Goal: Task Accomplishment & Management: Complete application form

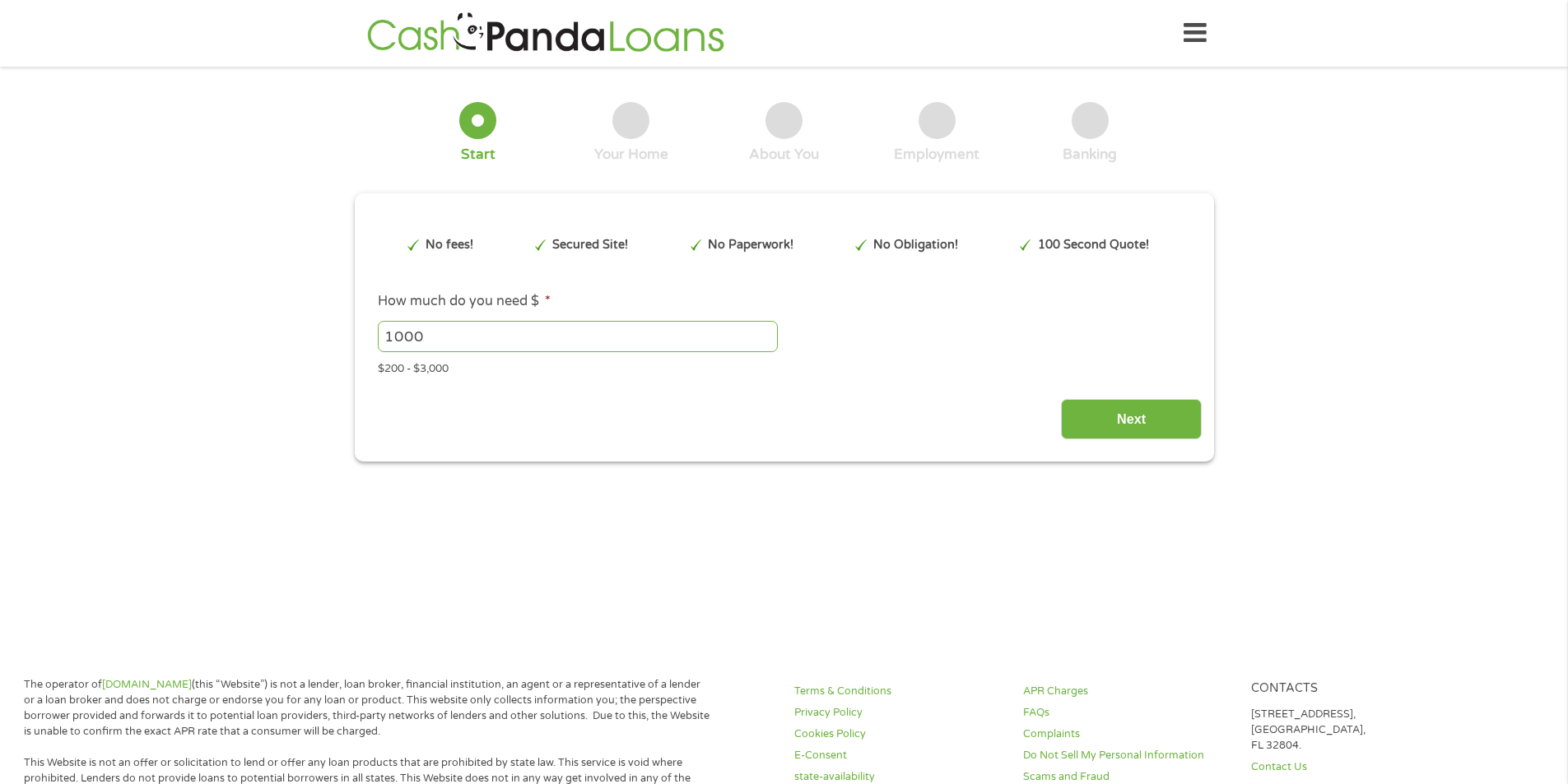
type input "Cj0KCQjwzt_FBhCEARIsAJGFWVnR0koc70tg1M1v4Bm5F-kLlzg8MflHDKX4HrPagHhAi_Q9-iWwG0k…"
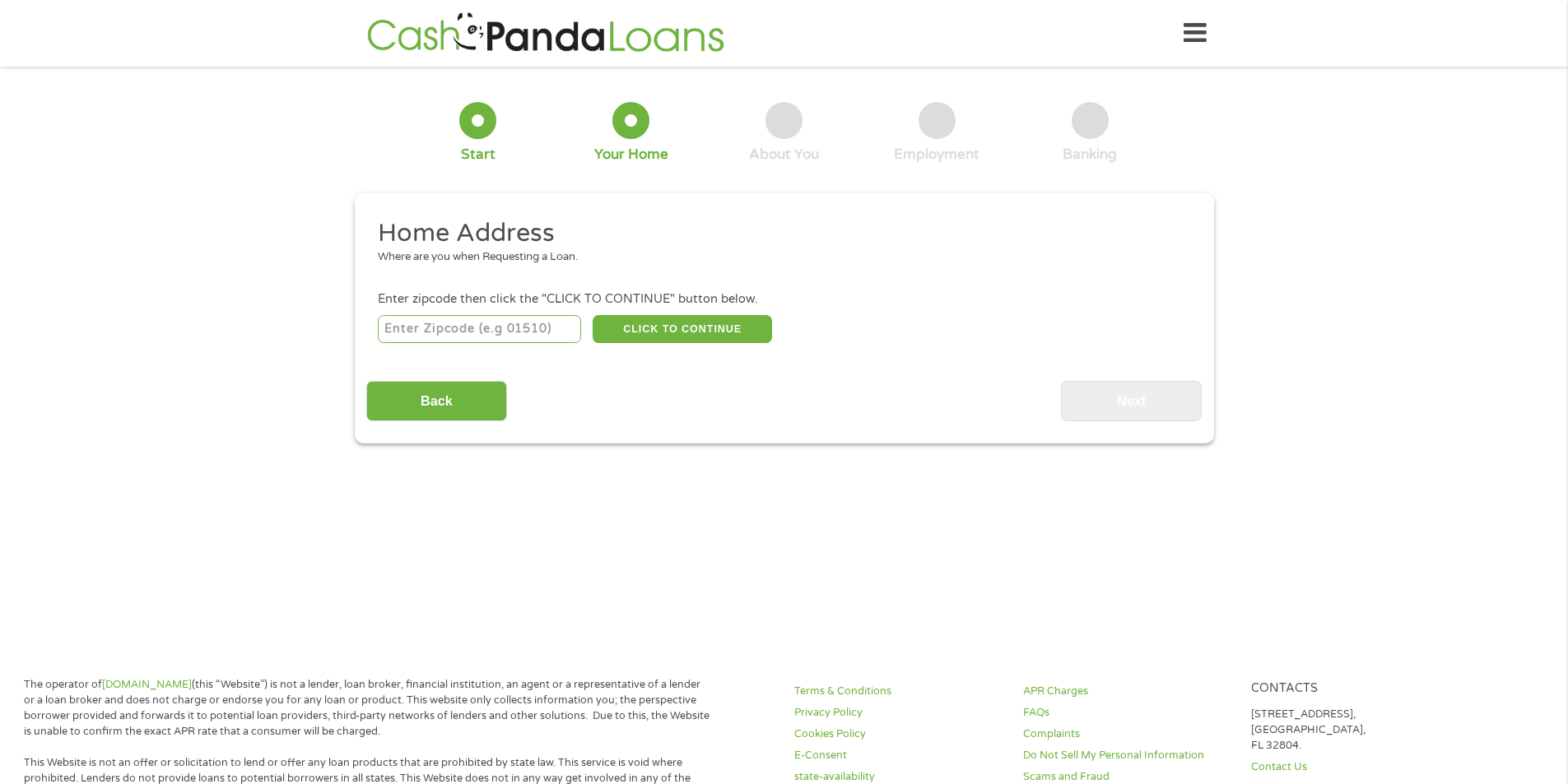
click at [491, 337] on input "number" at bounding box center [479, 329] width 203 height 28
type input "30309"
click at [684, 335] on button "CLICK TO CONTINUE" at bounding box center [682, 329] width 179 height 28
type input "30309"
type input "[GEOGRAPHIC_DATA]"
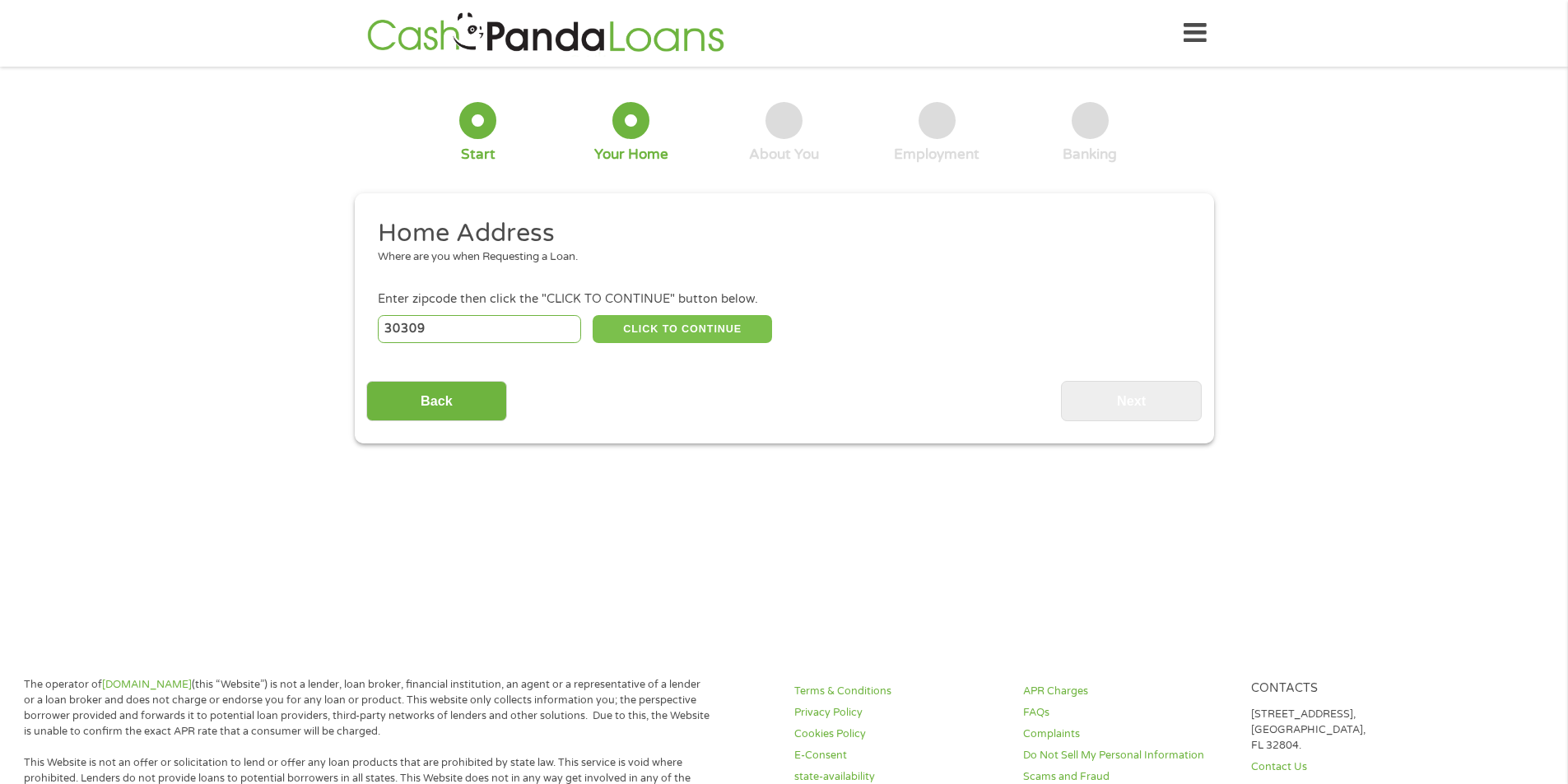
select select "[US_STATE]"
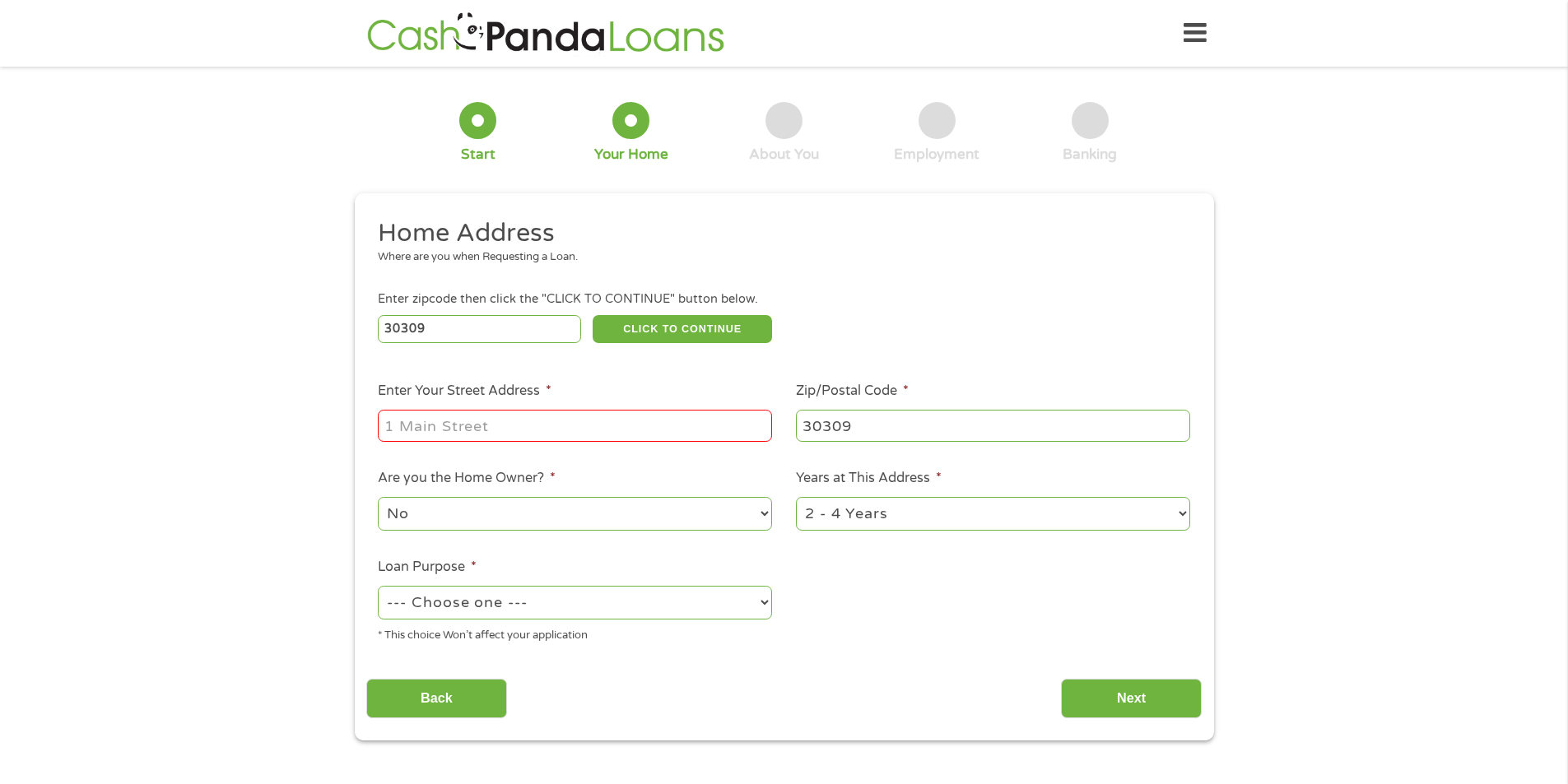
click at [581, 428] on input "Enter Your Street Address *" at bounding box center [574, 425] width 394 height 31
type input "[STREET_ADDRESS]"
click at [656, 608] on select "--- Choose one --- Pay Bills Debt Consolidation Home Improvement Major Purchase…" at bounding box center [574, 602] width 394 height 34
select select "carloan"
click at [378, 586] on select "--- Choose one --- Pay Bills Debt Consolidation Home Improvement Major Purchase…" at bounding box center [574, 602] width 394 height 34
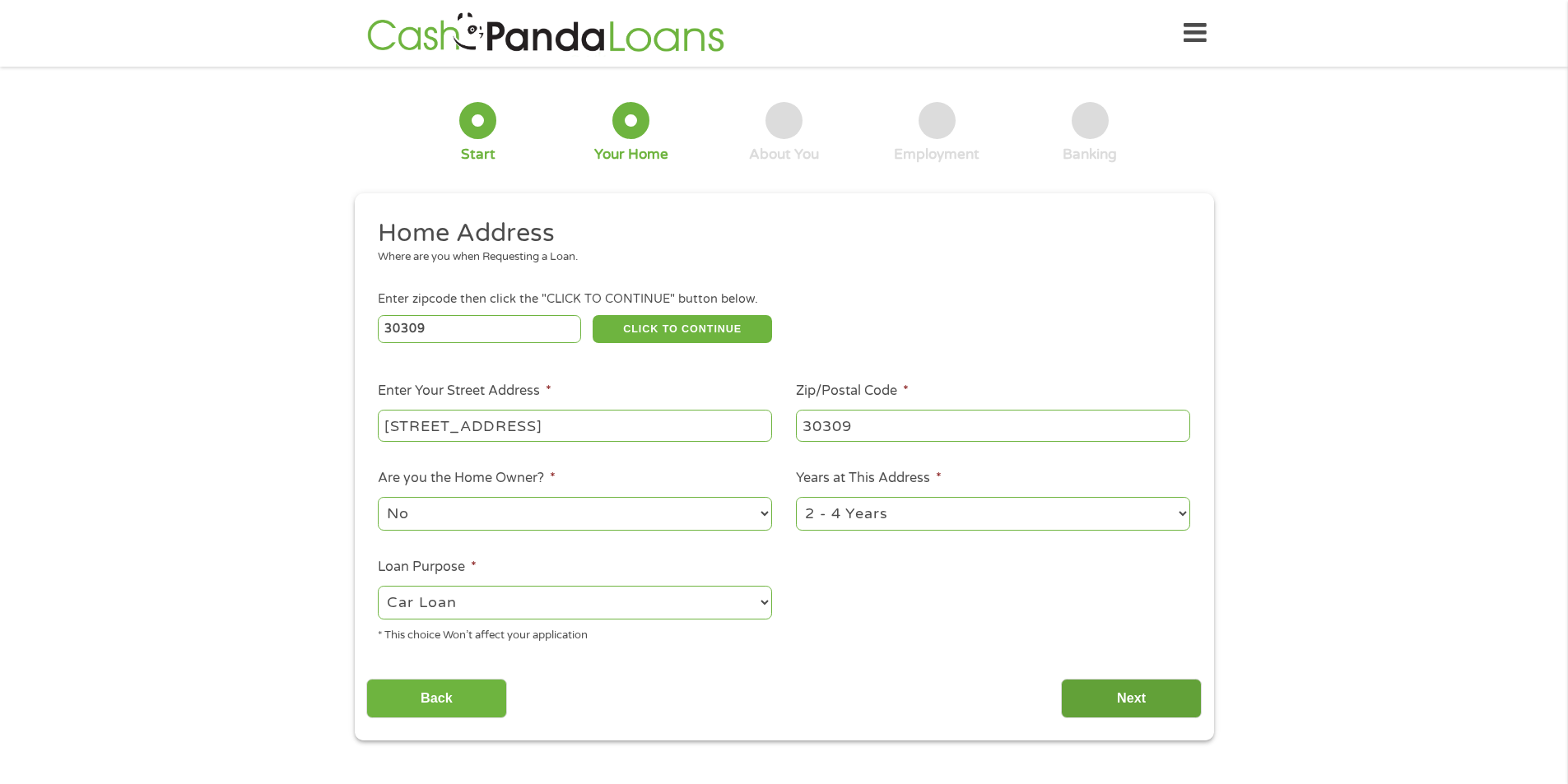
click at [1134, 695] on input "Next" at bounding box center [1132, 699] width 141 height 41
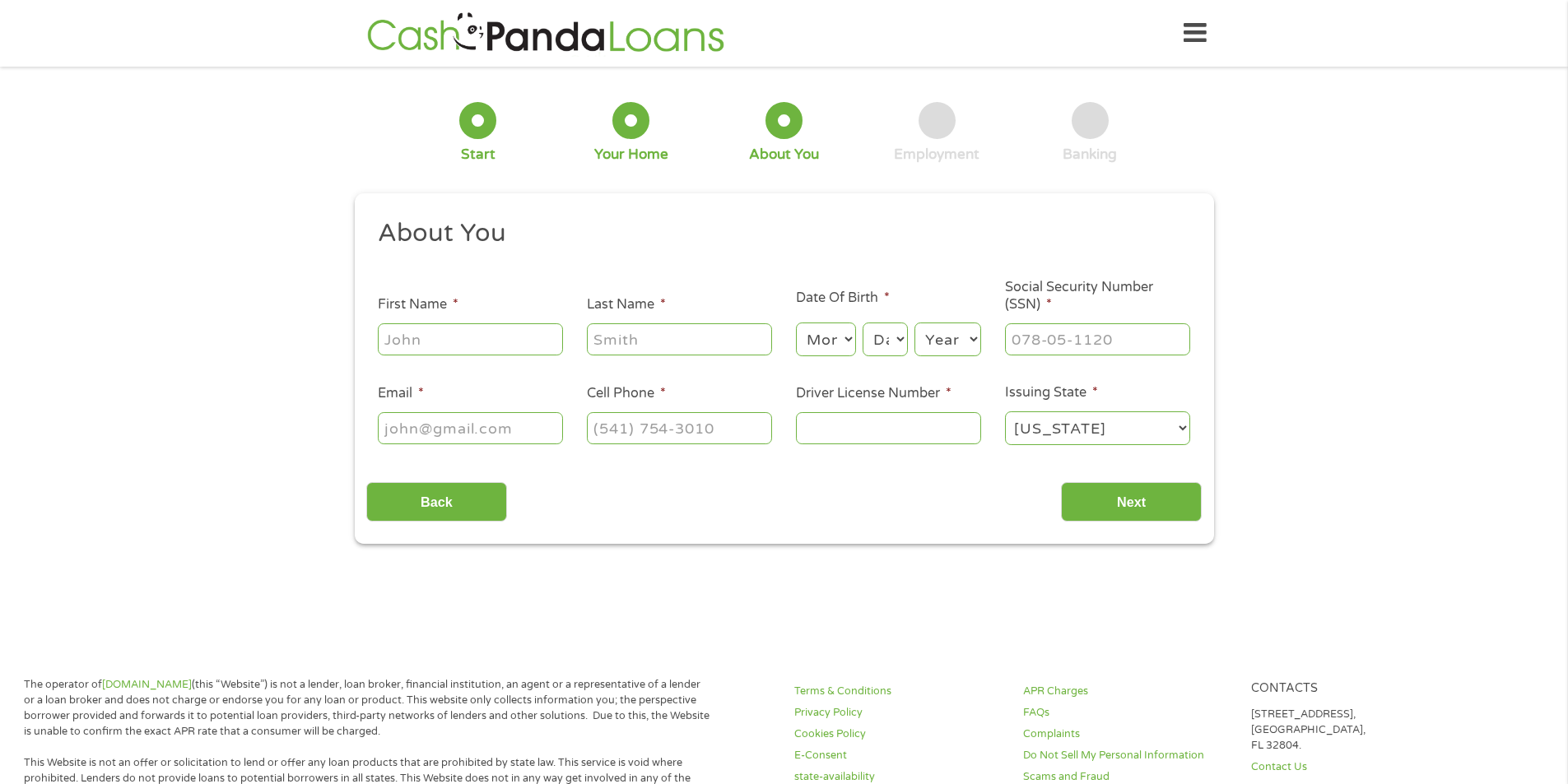
scroll to position [6, 6]
click at [419, 330] on input "First Name *" at bounding box center [470, 339] width 185 height 31
type input "[PERSON_NAME]"
type input "Place"
click at [799, 345] on select "Month 1 2 3 4 5 6 7 8 9 10 11 12" at bounding box center [826, 340] width 60 height 34
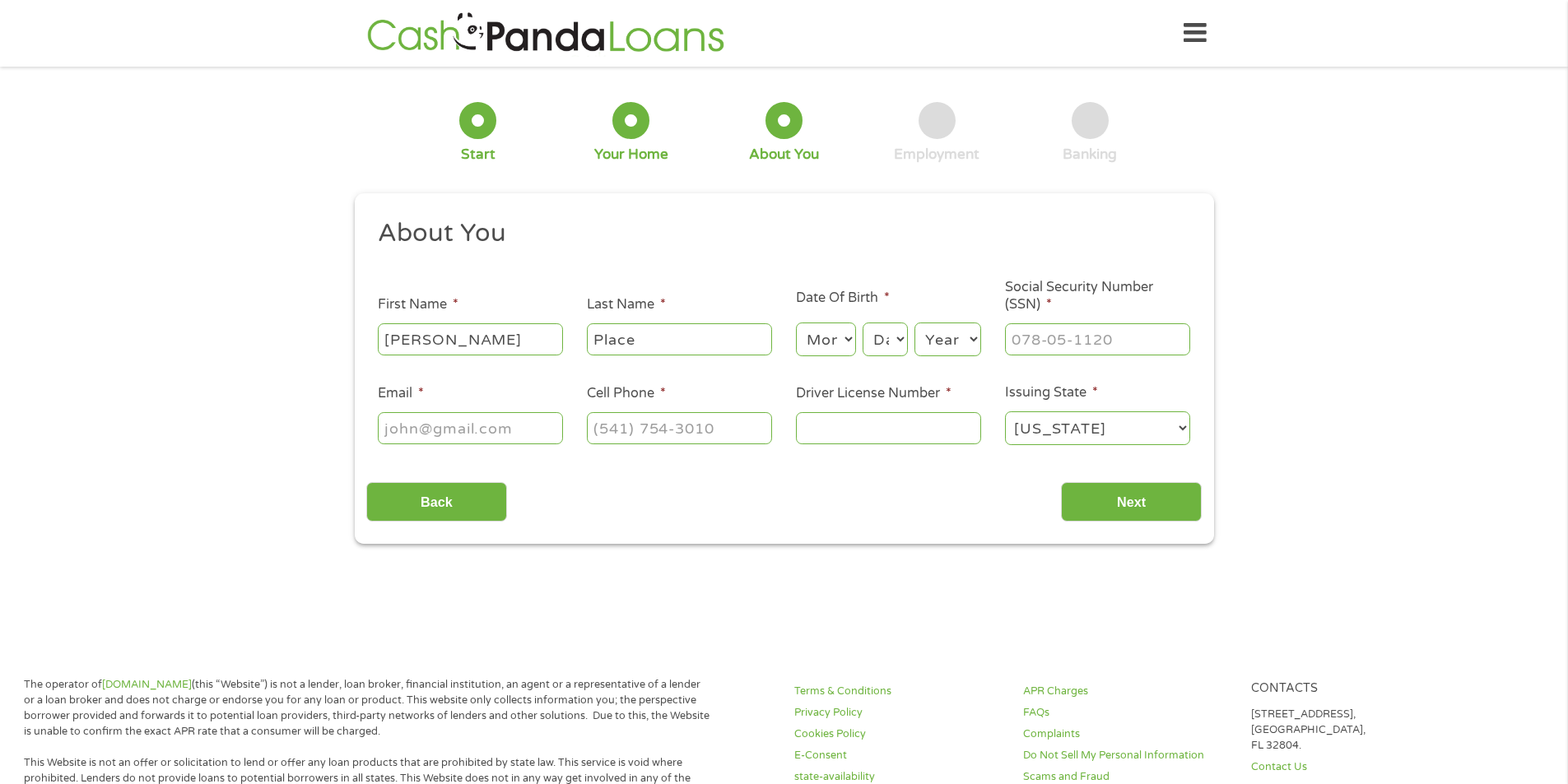
select select "10"
click at [796, 323] on select "Month 1 2 3 4 5 6 7 8 9 10 11 12" at bounding box center [826, 340] width 60 height 34
click at [877, 336] on select "Day 1 2 3 4 5 6 7 8 9 10 11 12 13 14 15 16 17 18 19 20 21 22 23 24 25 26 27 28 …" at bounding box center [885, 340] width 44 height 34
select select "28"
click at [863, 323] on select "Day 1 2 3 4 5 6 7 8 9 10 11 12 13 14 15 16 17 18 19 20 21 22 23 24 25 26 27 28 …" at bounding box center [885, 340] width 44 height 34
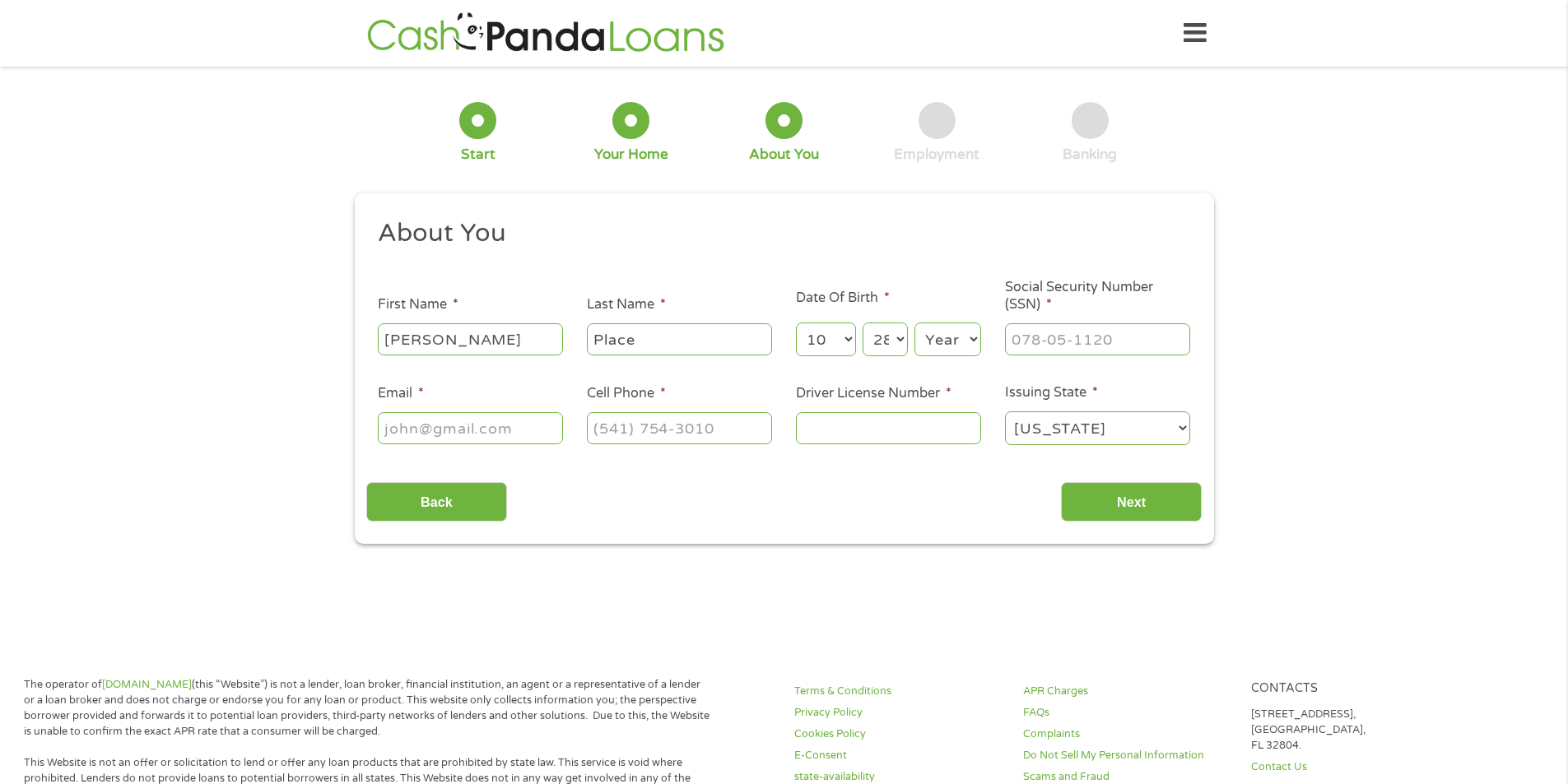
click at [962, 340] on select "Year [DATE] 2006 2005 2004 2003 2002 2001 2000 1999 1998 1997 1996 1995 1994 19…" at bounding box center [948, 340] width 67 height 34
select select "1989"
click at [914, 323] on select "Year [DATE] 2006 2005 2004 2003 2002 2001 2000 1999 1998 1997 1996 1995 1994 19…" at bounding box center [948, 340] width 67 height 34
click at [1049, 353] on input "___-__-____" at bounding box center [1098, 339] width 185 height 31
type input "148-88-5061"
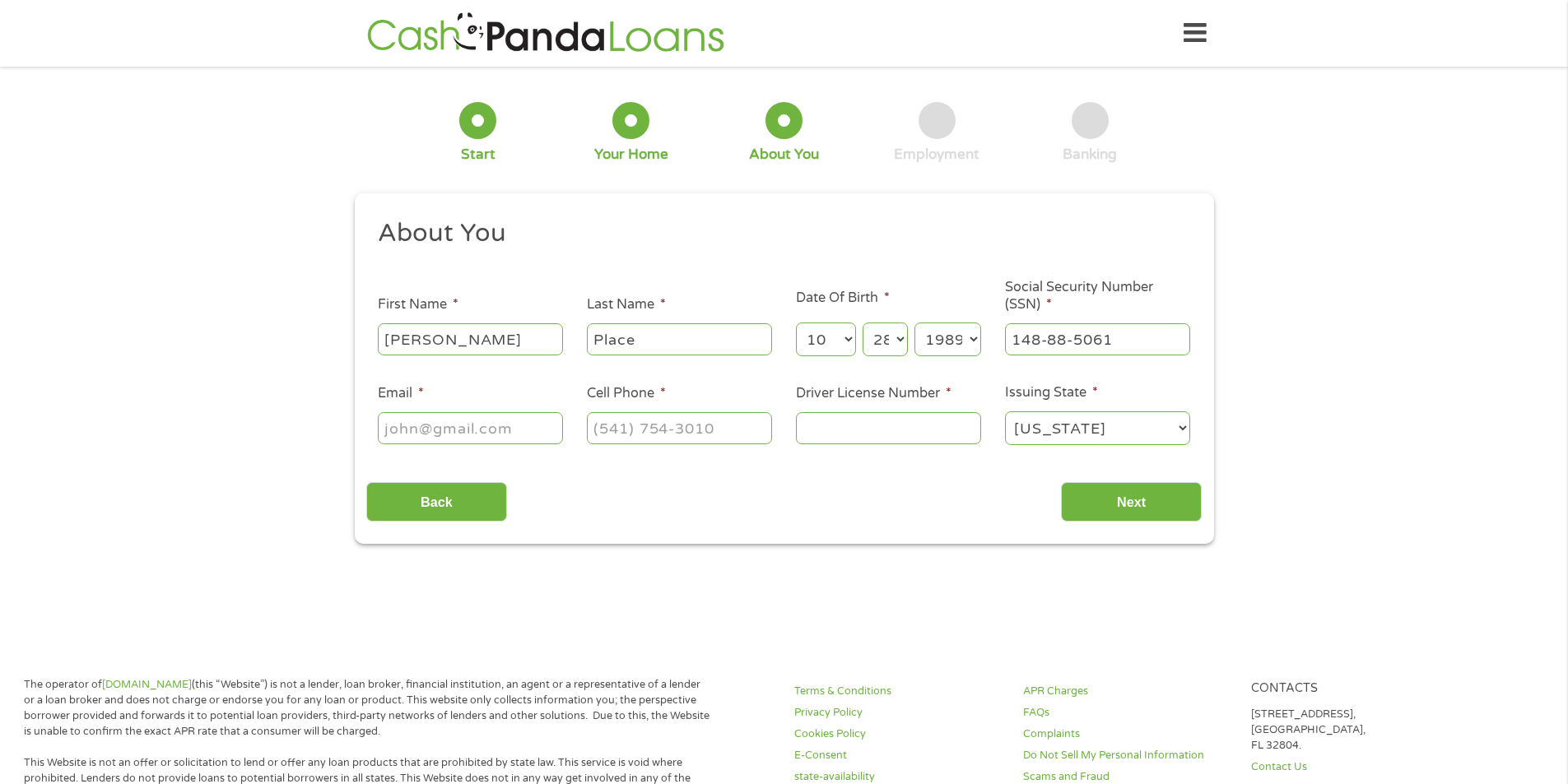
click at [464, 417] on input "Email *" at bounding box center [470, 427] width 185 height 31
type input "[EMAIL_ADDRESS][DOMAIN_NAME]"
type input "(___) ___-____"
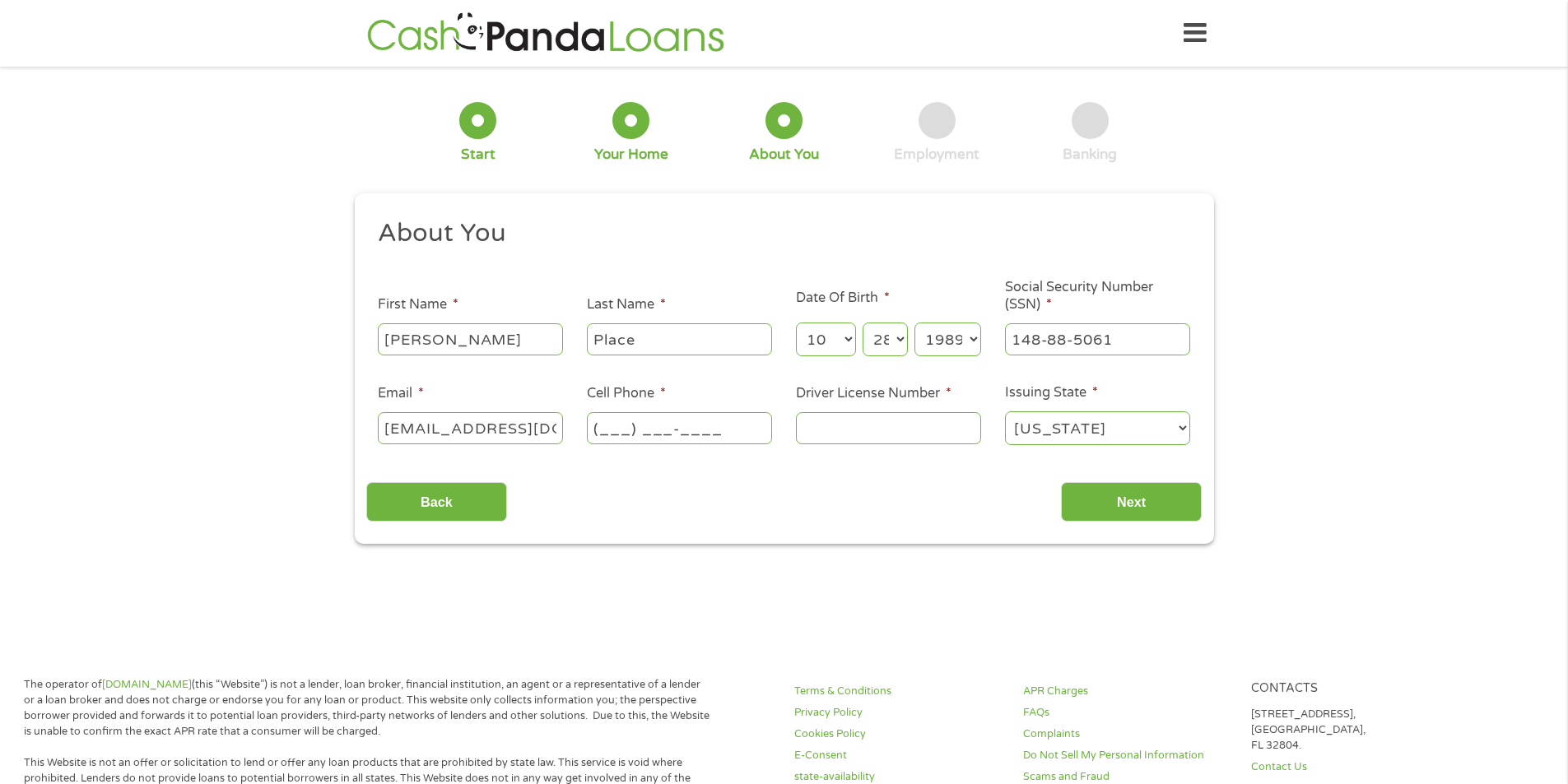
click at [604, 422] on input "(___) ___-____" at bounding box center [679, 427] width 185 height 31
type input "[PHONE_NUMBER]"
click at [825, 438] on input "Driver License Number *" at bounding box center [889, 427] width 185 height 31
type input "P50075177710892"
click at [1084, 436] on select "[US_STATE] [US_STATE] [US_STATE] [US_STATE] [US_STATE] [US_STATE] [US_STATE] [U…" at bounding box center [1098, 428] width 185 height 34
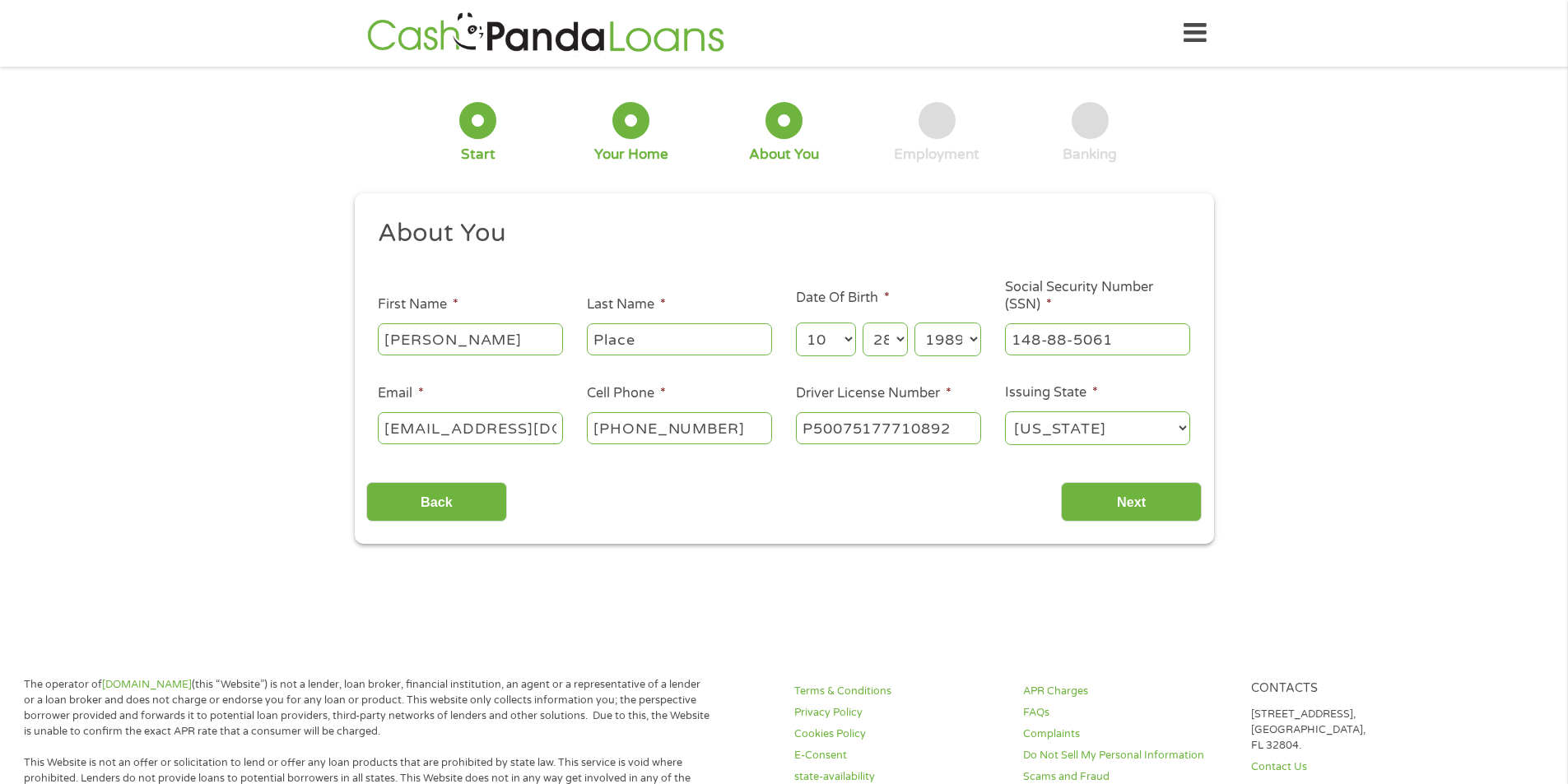
select select "[US_STATE]"
click at [1005, 411] on select "[US_STATE] [US_STATE] [US_STATE] [US_STATE] [US_STATE] [US_STATE] [US_STATE] [U…" at bounding box center [1098, 428] width 185 height 34
click at [1127, 500] on input "Next" at bounding box center [1132, 503] width 141 height 41
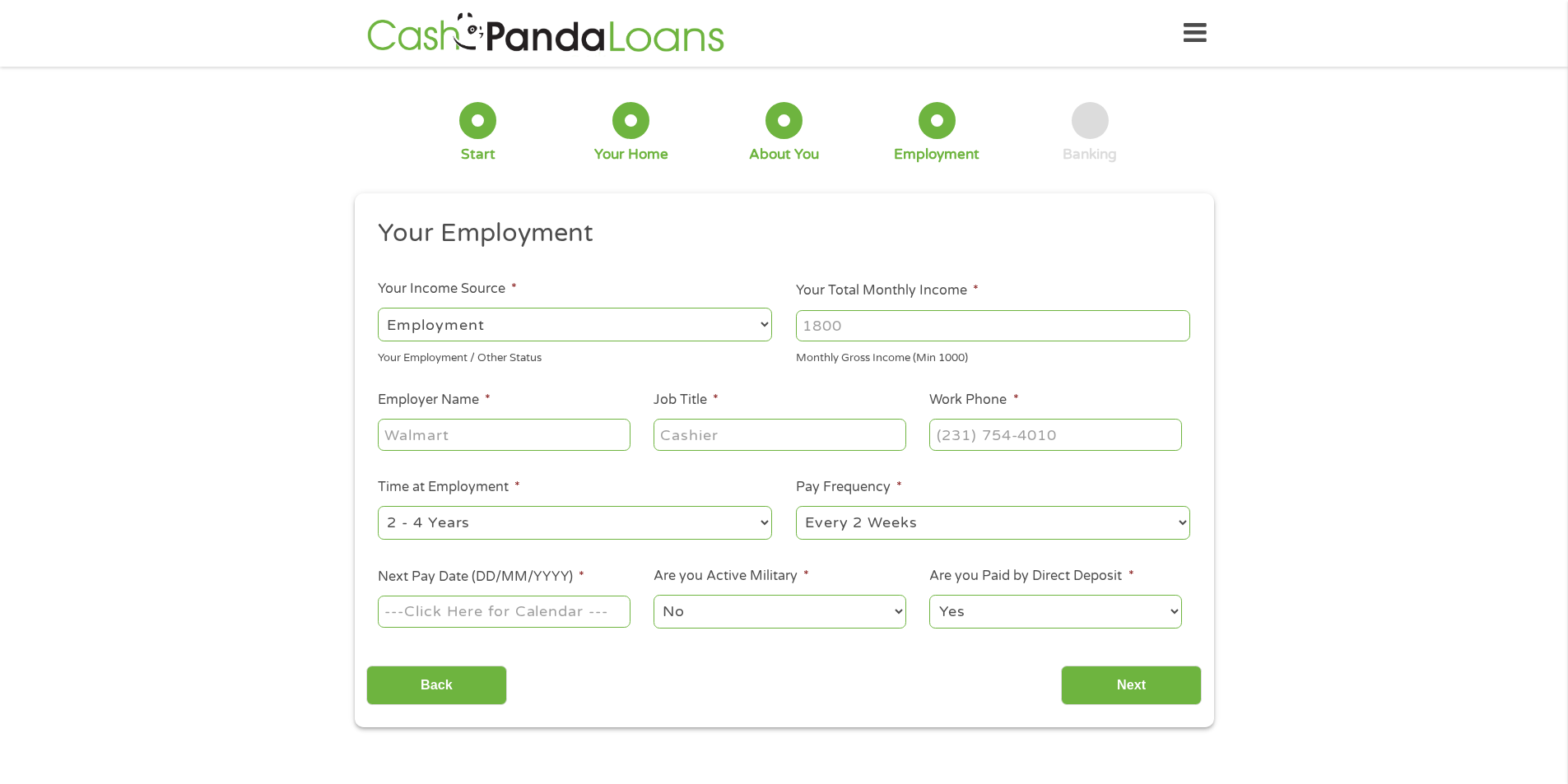
click at [886, 332] on input "Your Total Monthly Income *" at bounding box center [993, 325] width 394 height 31
type input "3500"
click at [461, 429] on input "Employer Name *" at bounding box center [503, 434] width 251 height 31
type input "Mattress Firm"
type input "Warehouse Associate"
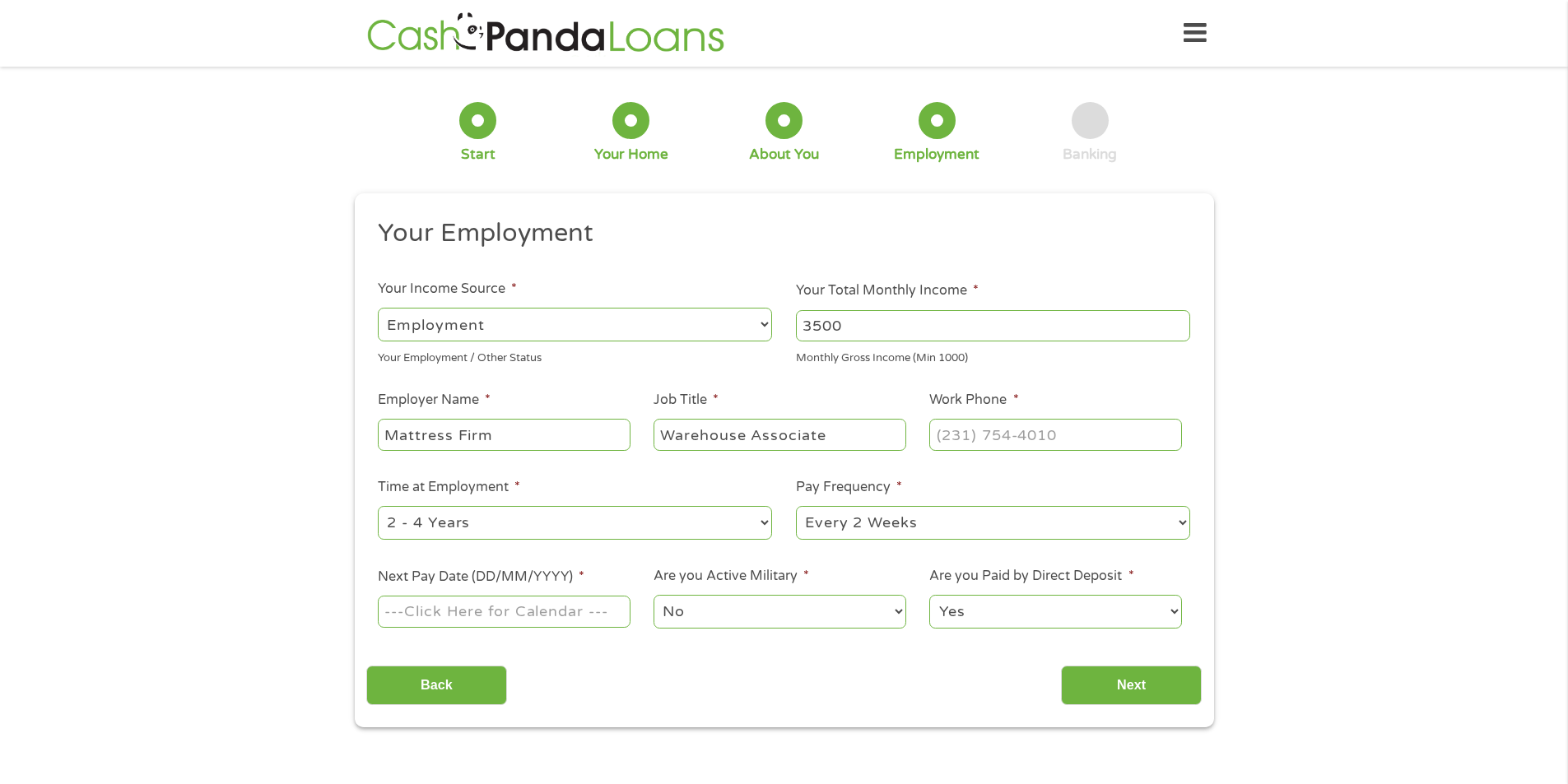
click at [463, 615] on input "Next Pay Date (DD/MM/YYYY) *" at bounding box center [503, 610] width 251 height 31
click at [446, 619] on input "Next Pay Date (DD/MM/YYYY) *" at bounding box center [503, 610] width 251 height 31
type input "[DATE]"
type input "(___) ___-____"
click at [1027, 423] on input "(___) ___-____" at bounding box center [1054, 434] width 251 height 31
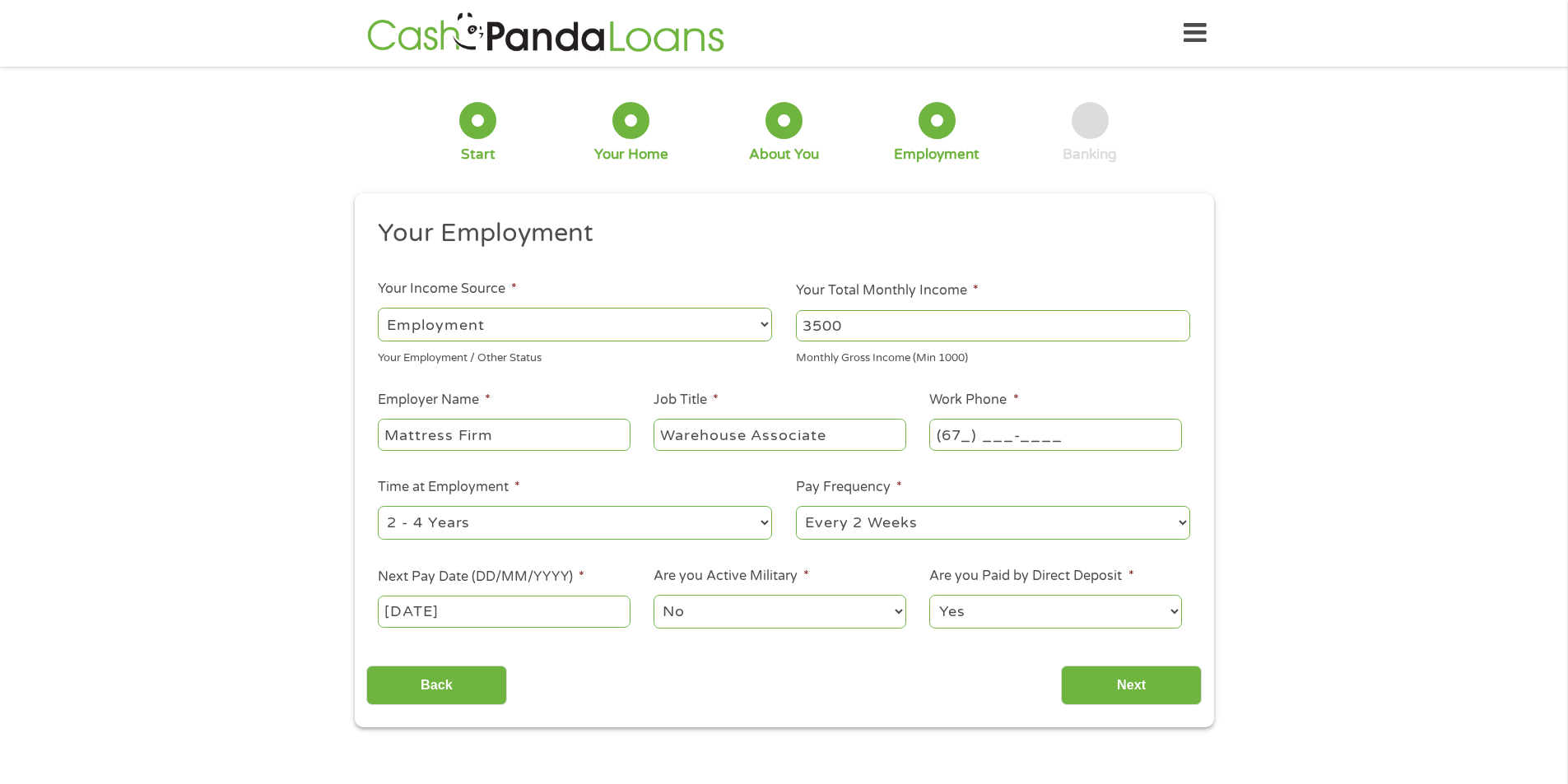
type input "(678) ___-____"
type input "(678) 942-____"
type input "[PHONE_NUMBER]"
click at [1147, 698] on input "Next" at bounding box center [1132, 686] width 141 height 41
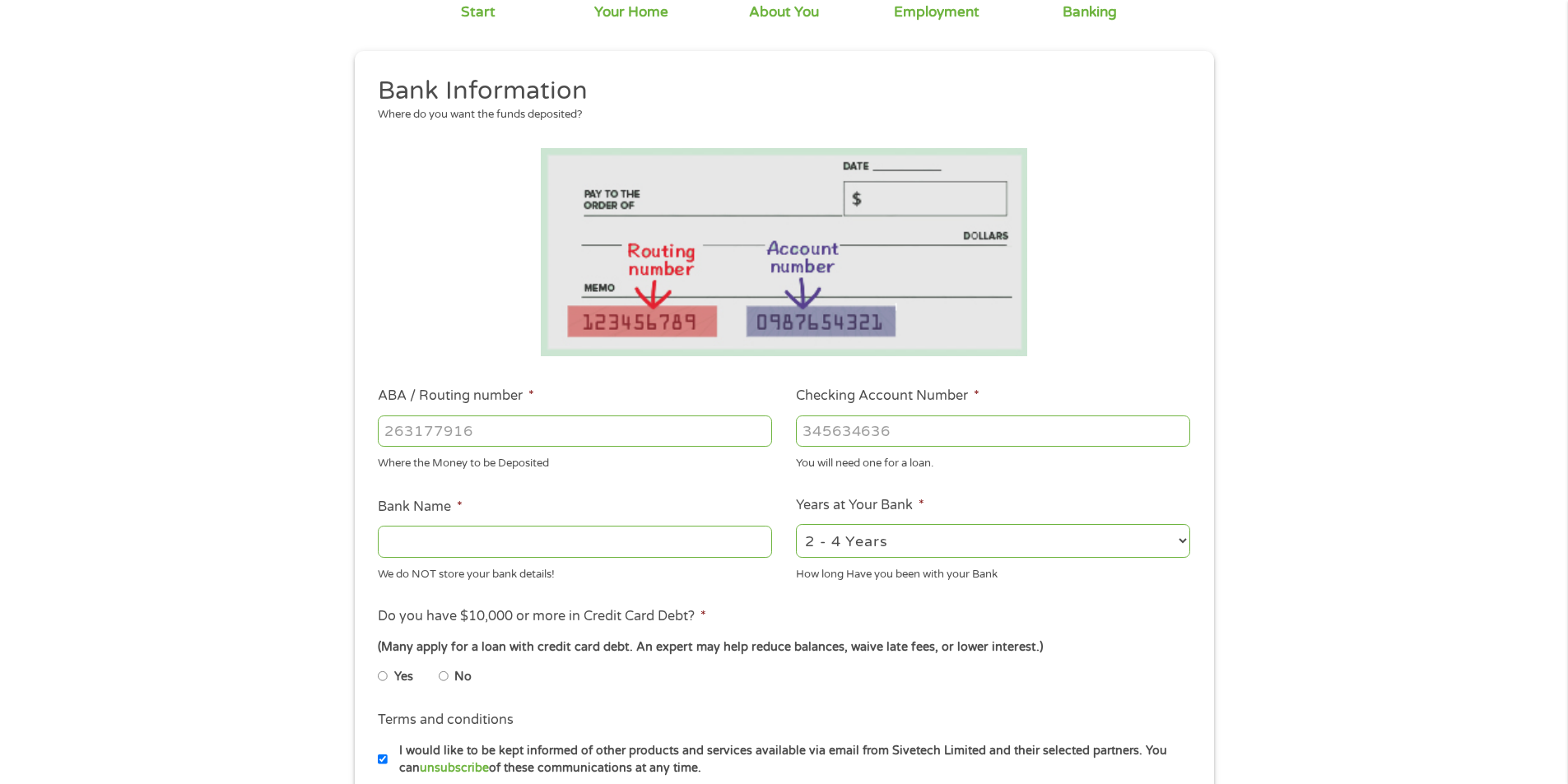
scroll to position [411, 0]
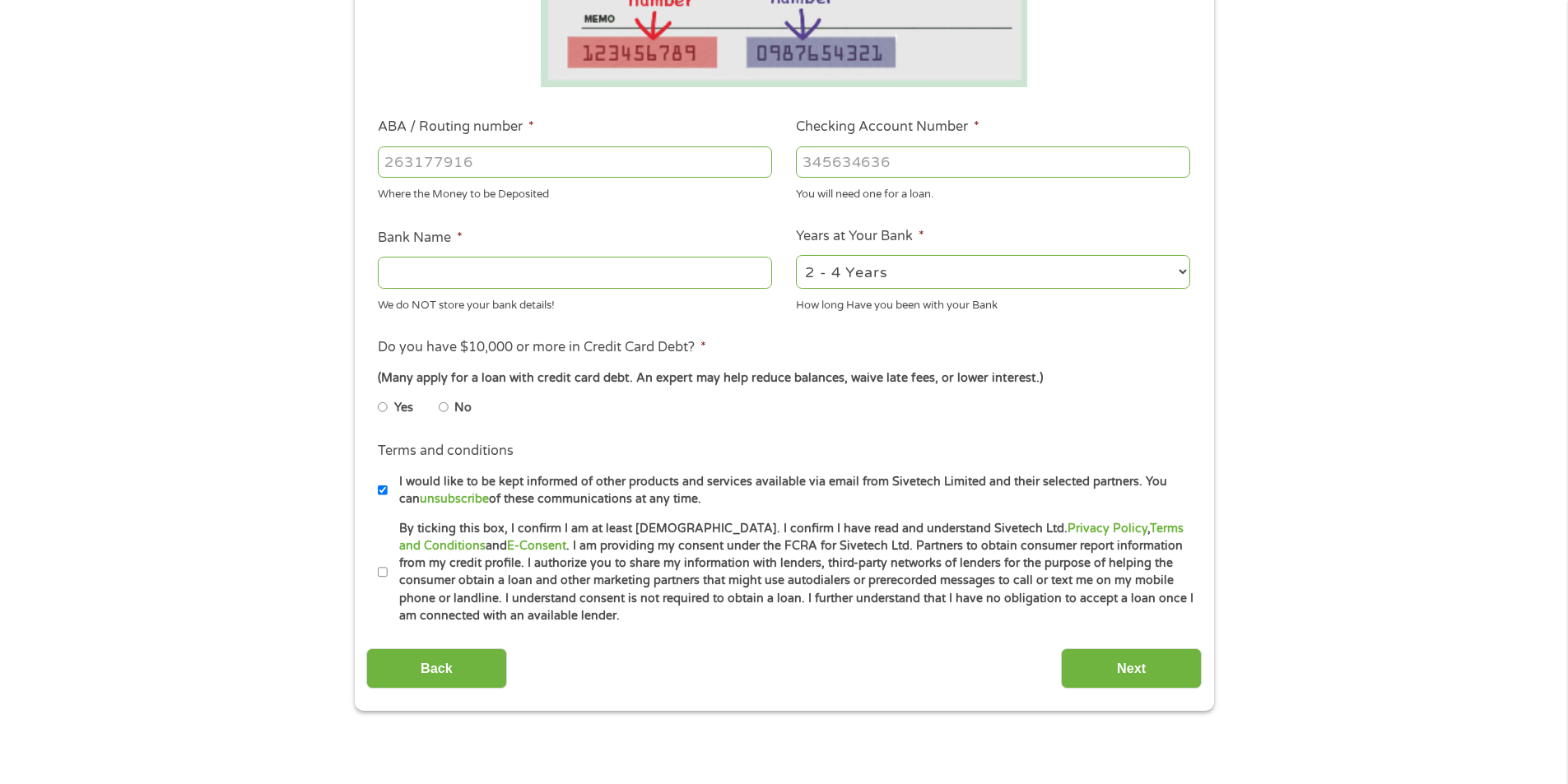
click at [441, 405] on input "No" at bounding box center [443, 407] width 10 height 26
radio input "true"
click at [384, 572] on input "By ticking this box, I confirm I am at least [DEMOGRAPHIC_DATA]. I confirm I ha…" at bounding box center [382, 572] width 10 height 26
checkbox input "true"
click at [469, 274] on input "Bank Name *" at bounding box center [574, 272] width 394 height 31
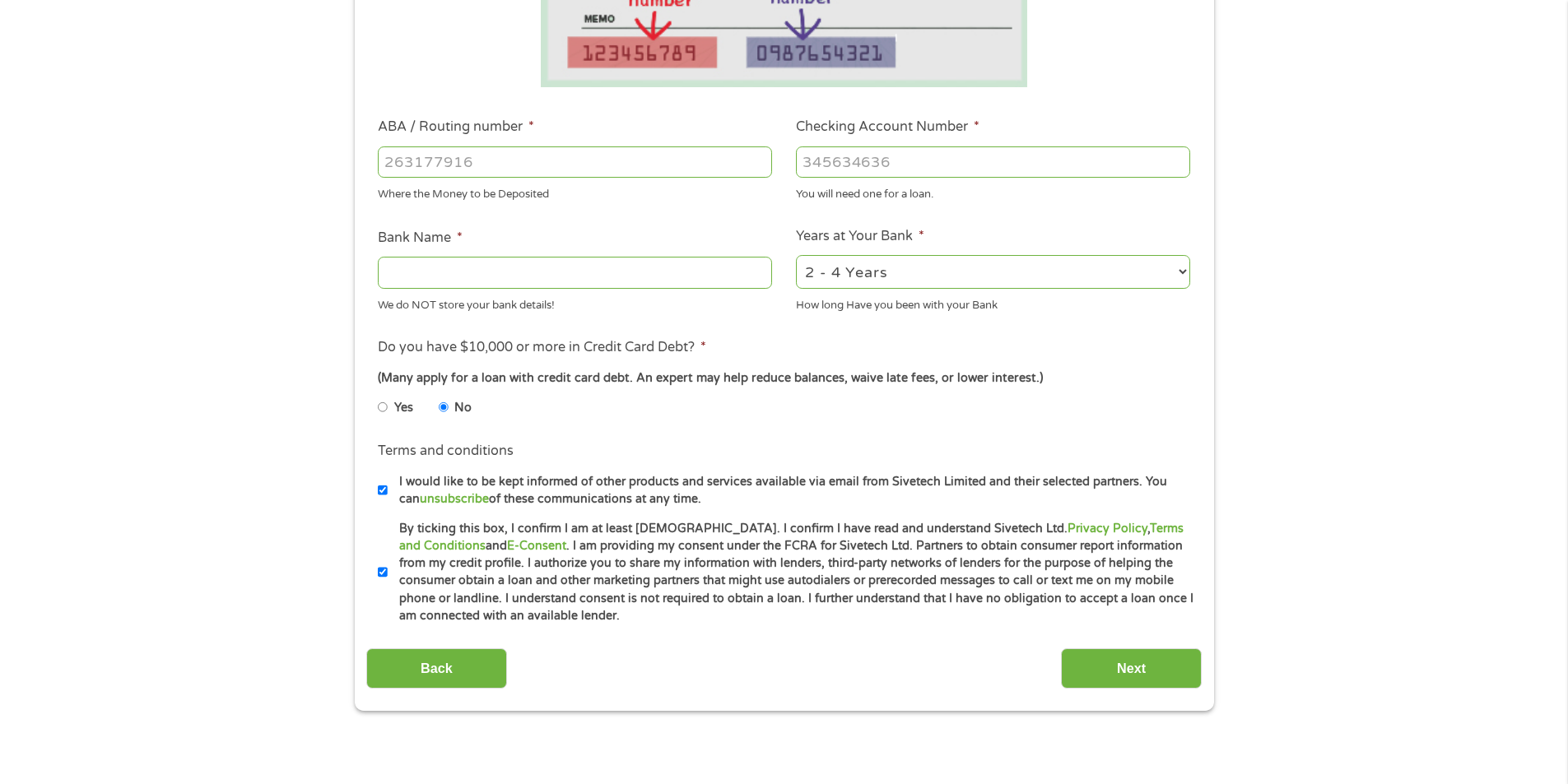
type input "S"
click at [433, 164] on input "ABA / Routing number *" at bounding box center [574, 161] width 394 height 31
type input "041215663"
type input "[PERSON_NAME] BANK"
type input "041215663"
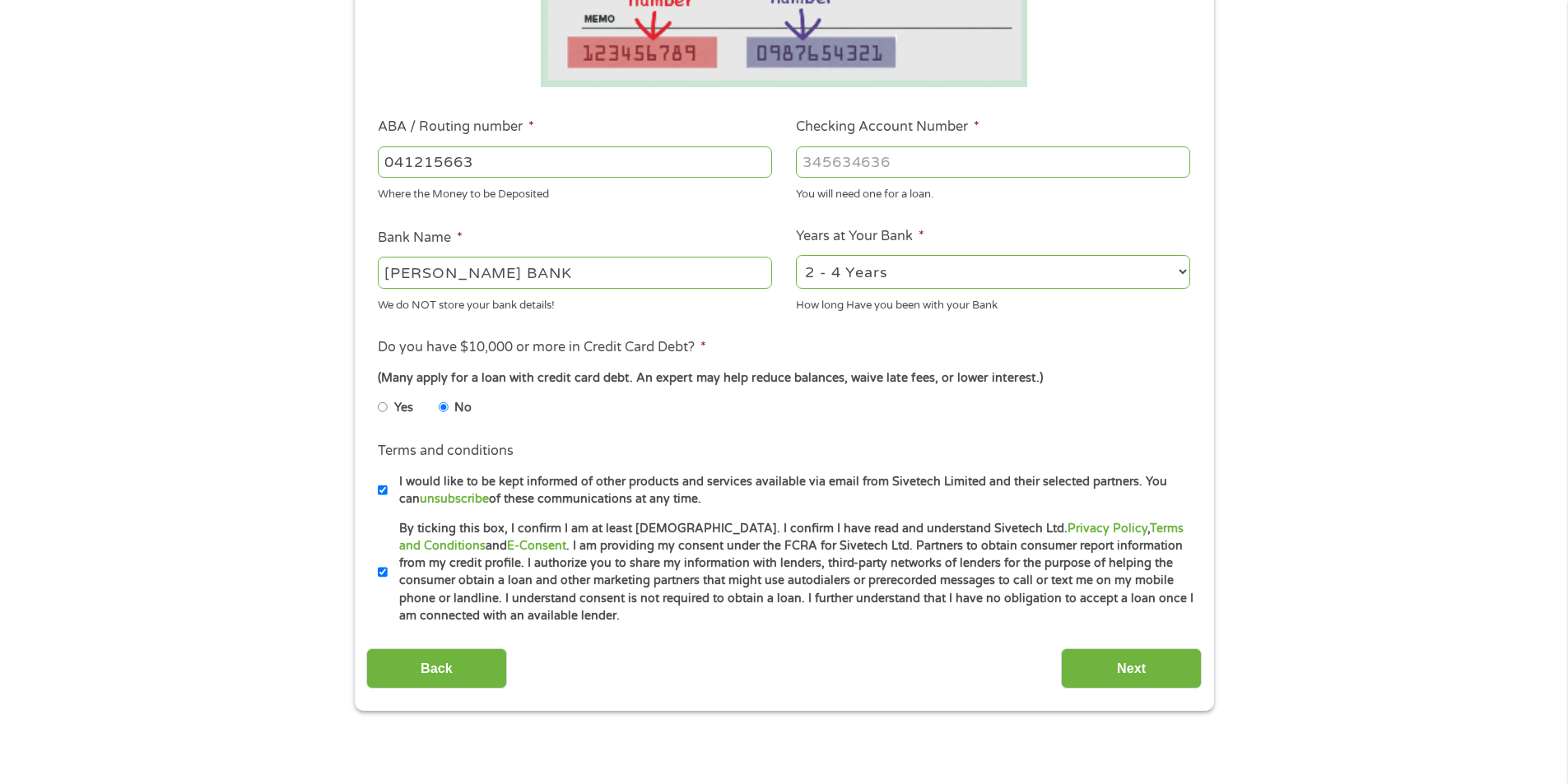
click at [924, 163] on input "Checking Account Number *" at bounding box center [993, 161] width 394 height 31
type input "5184342729503"
click at [1122, 679] on input "Next" at bounding box center [1132, 668] width 141 height 41
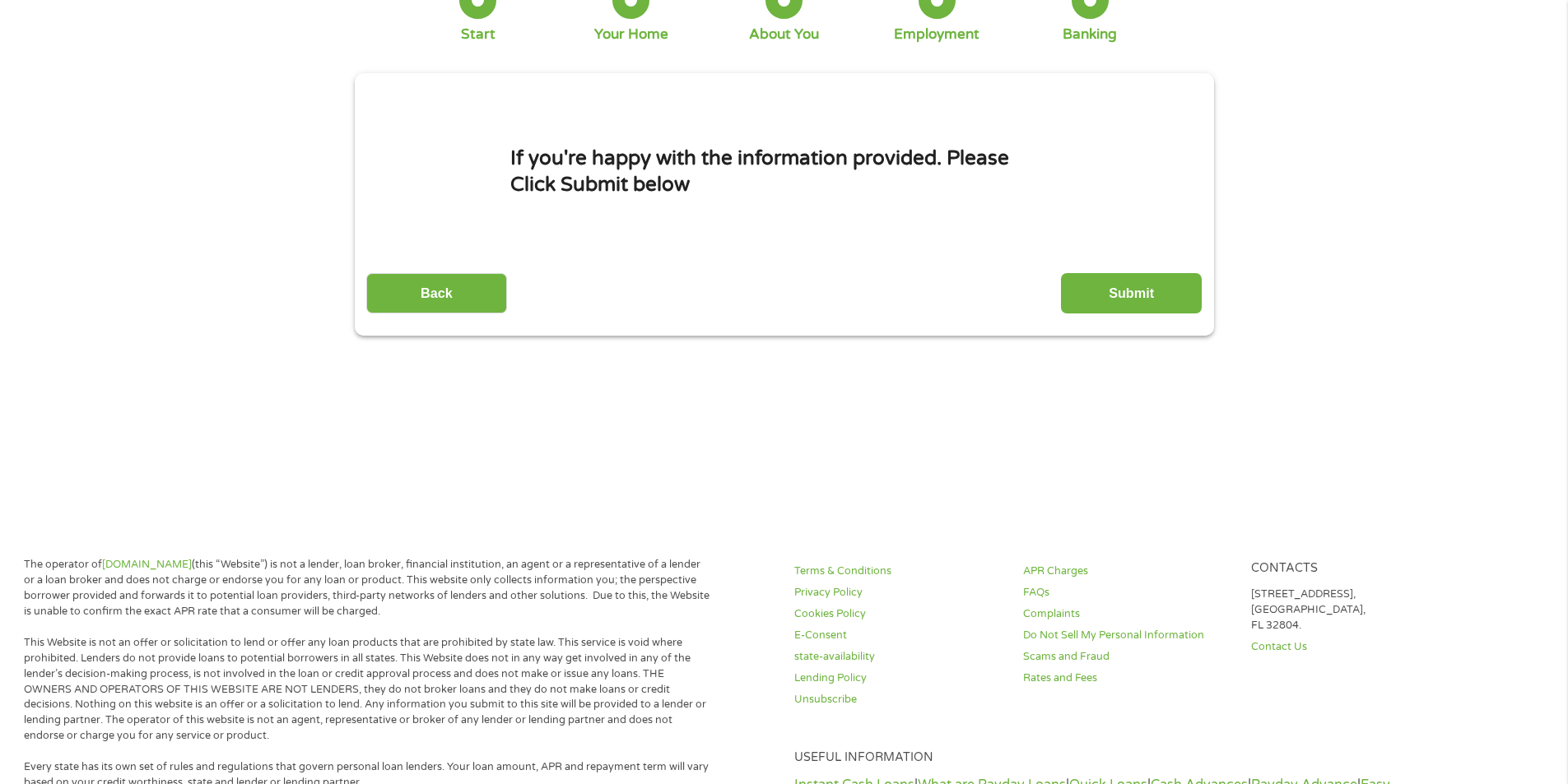
scroll to position [0, 0]
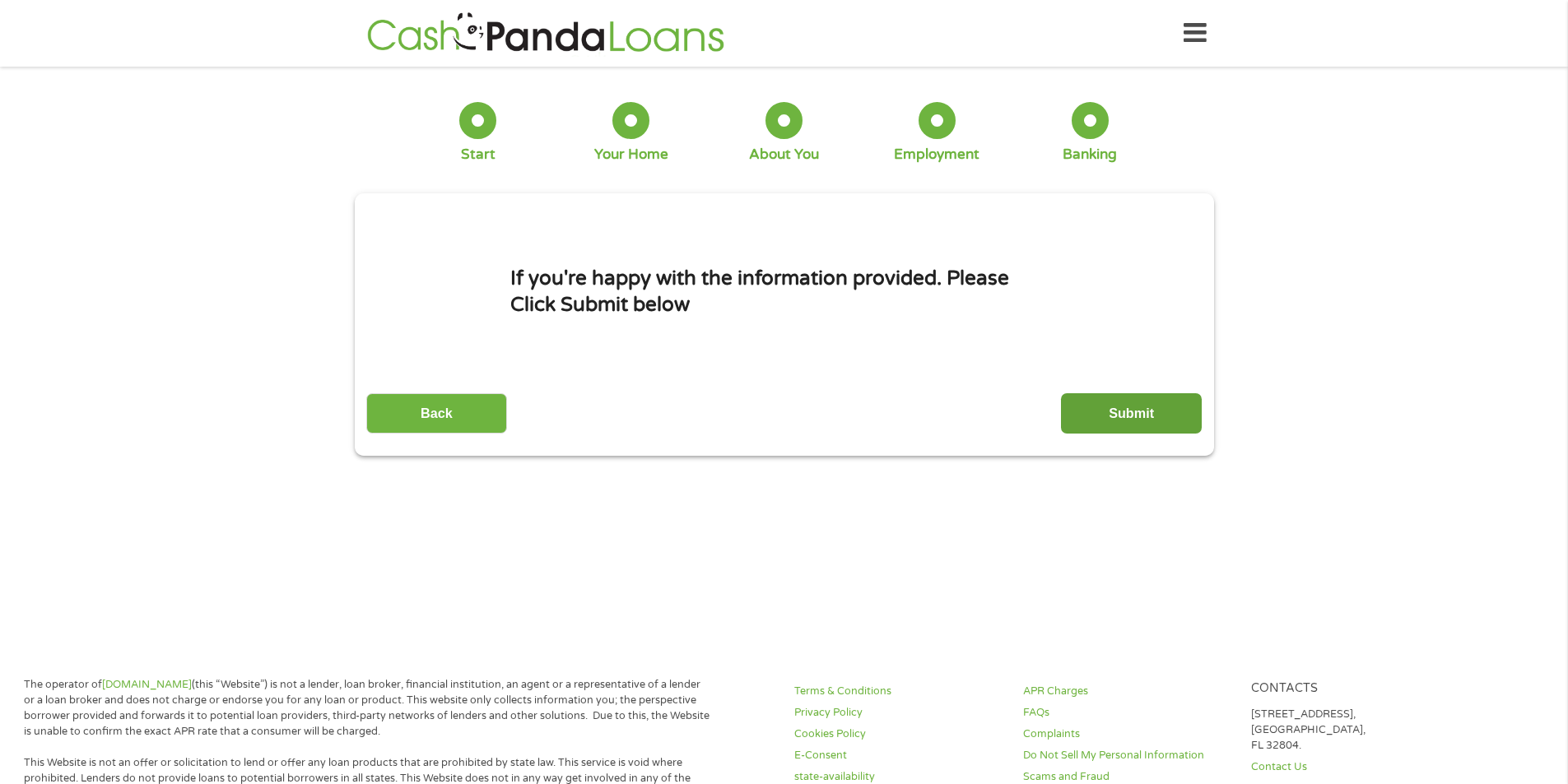
click at [1160, 421] on input "Submit" at bounding box center [1132, 414] width 141 height 41
